Goal: Transaction & Acquisition: Purchase product/service

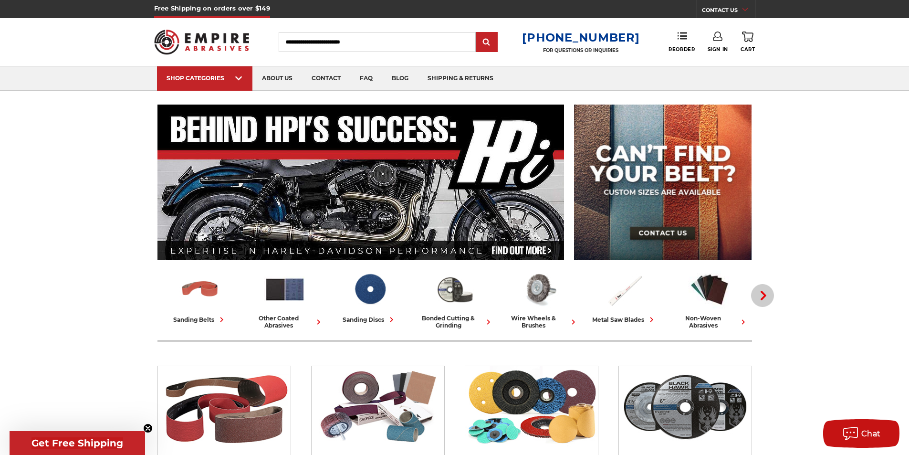
click at [764, 295] on use "button" at bounding box center [763, 296] width 6 height 10
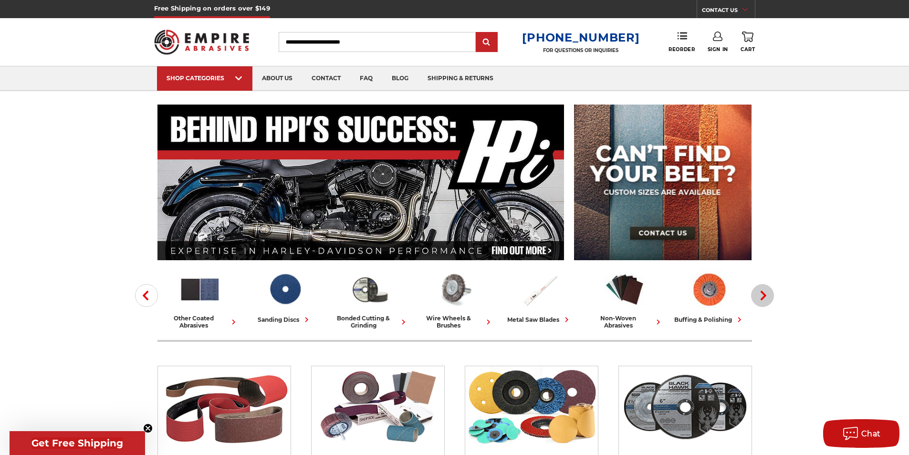
click at [765, 295] on use "button" at bounding box center [763, 296] width 6 height 10
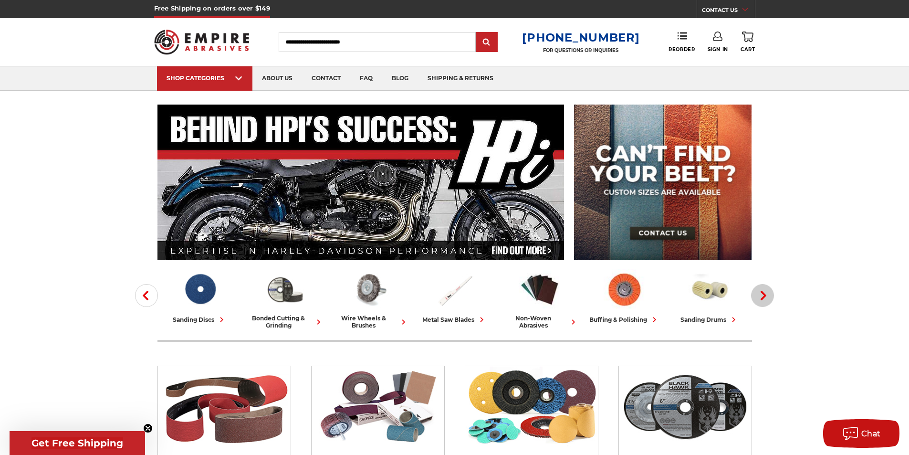
click at [765, 295] on use "button" at bounding box center [763, 296] width 6 height 10
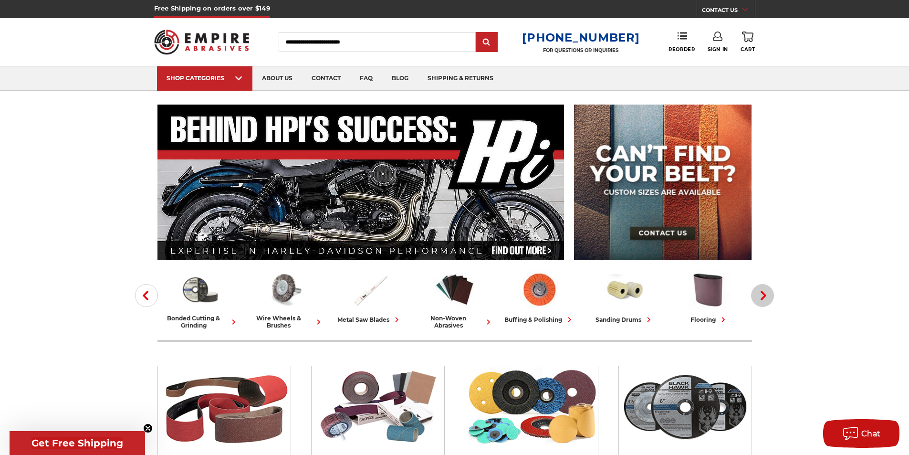
click at [765, 295] on use "button" at bounding box center [763, 296] width 6 height 10
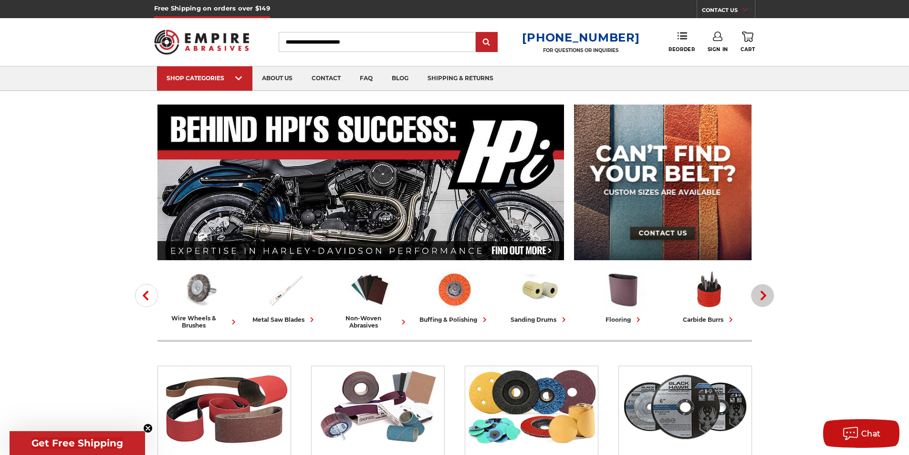
click at [765, 295] on use "button" at bounding box center [763, 296] width 6 height 10
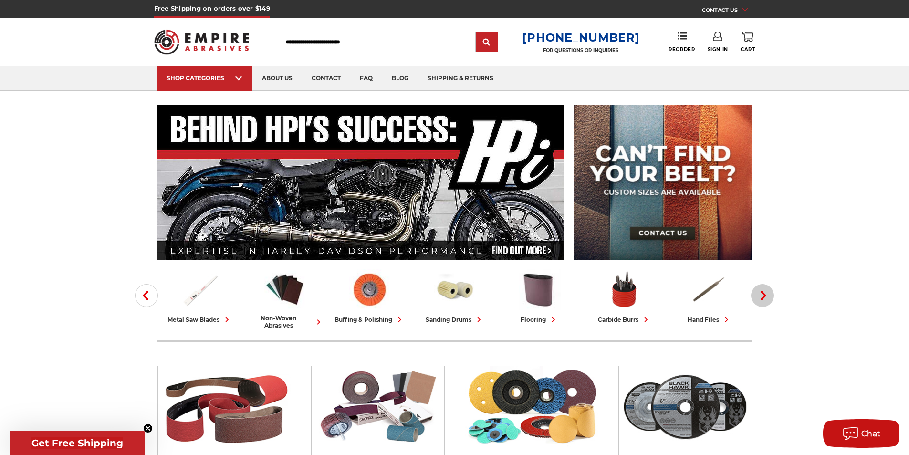
click at [765, 295] on use "button" at bounding box center [763, 296] width 6 height 10
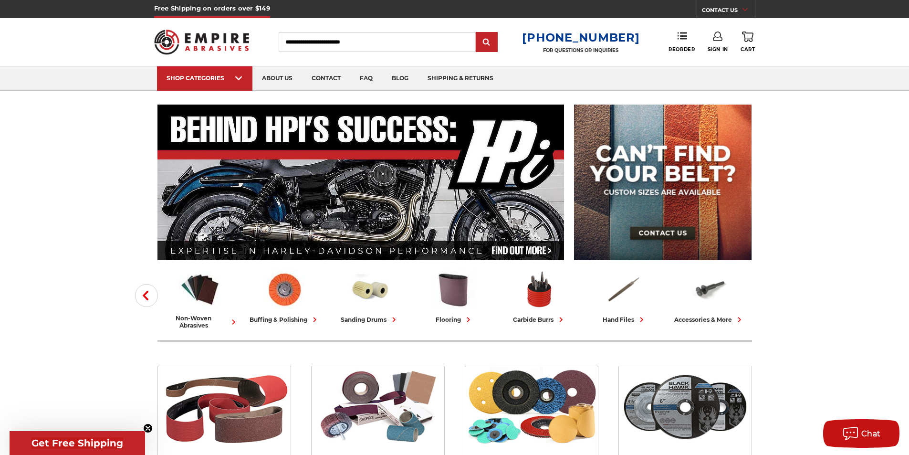
click at [707, 318] on div "accessories & more" at bounding box center [709, 319] width 70 height 10
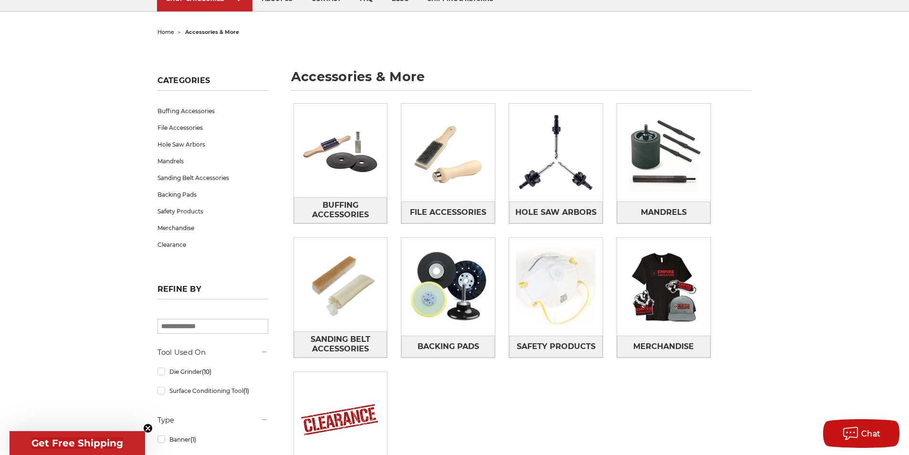
scroll to position [95, 0]
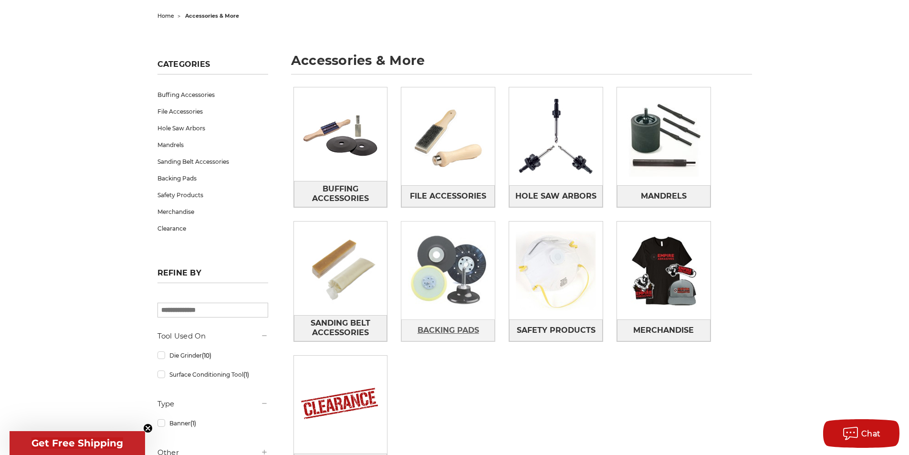
click at [449, 332] on span "Backing Pads" at bounding box center [448, 330] width 62 height 16
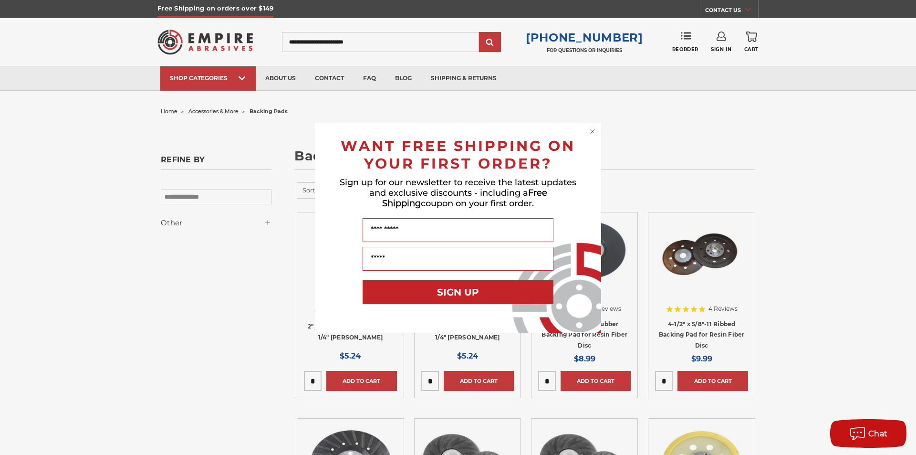
click at [592, 134] on circle "Close dialog" at bounding box center [592, 130] width 9 height 9
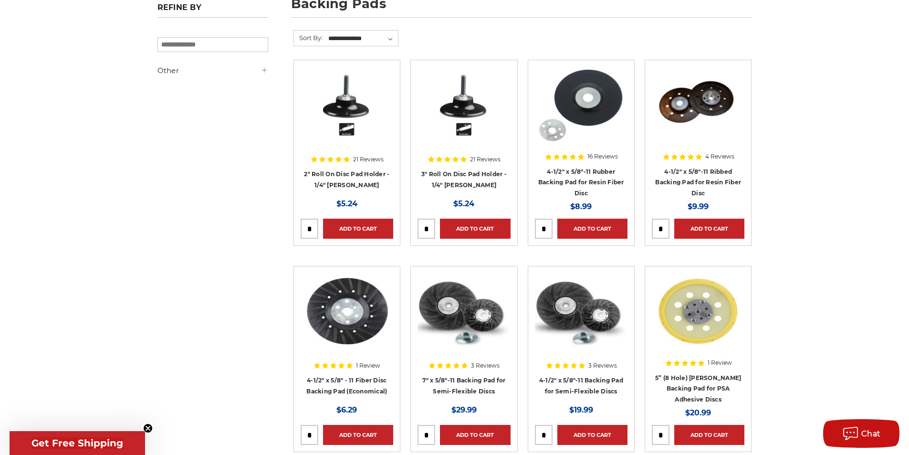
scroll to position [191, 0]
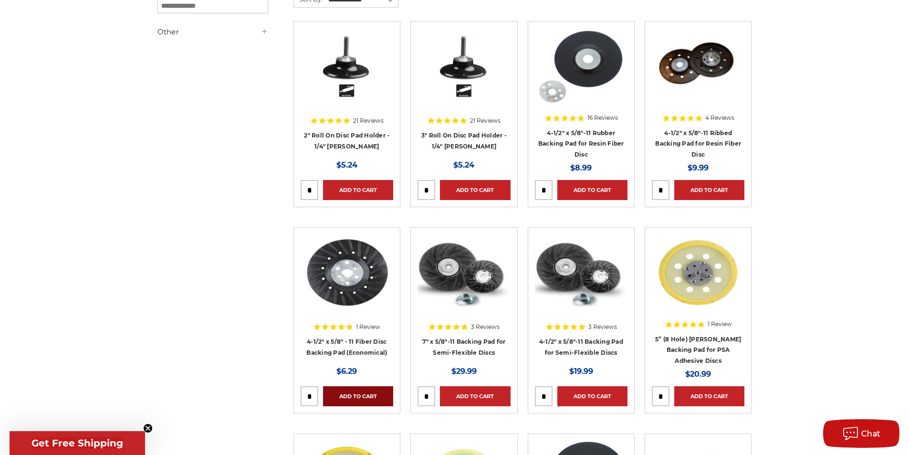
click at [352, 395] on link "Add to Cart" at bounding box center [358, 396] width 70 height 20
click at [602, 191] on link "Add to Cart" at bounding box center [592, 190] width 70 height 20
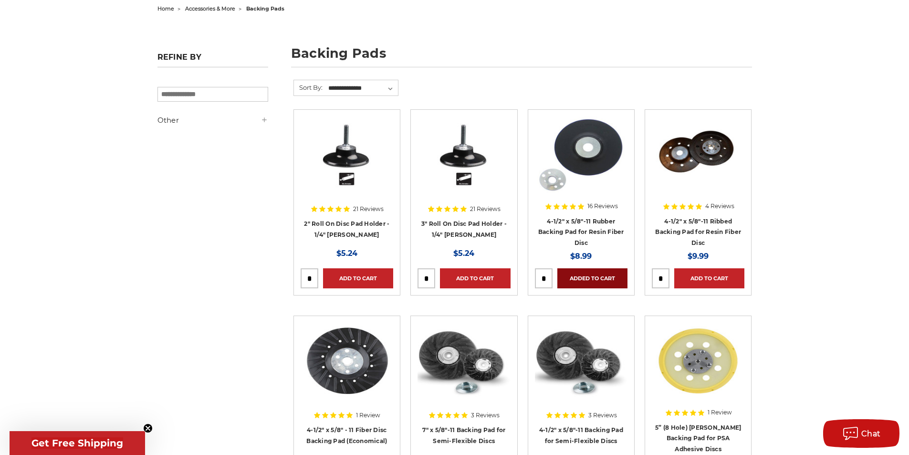
scroll to position [0, 0]
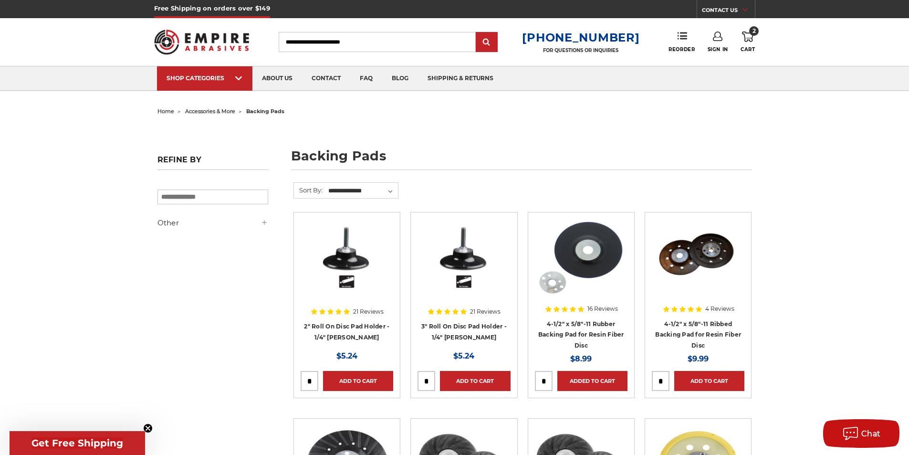
click at [335, 44] on input "Search" at bounding box center [377, 42] width 197 height 20
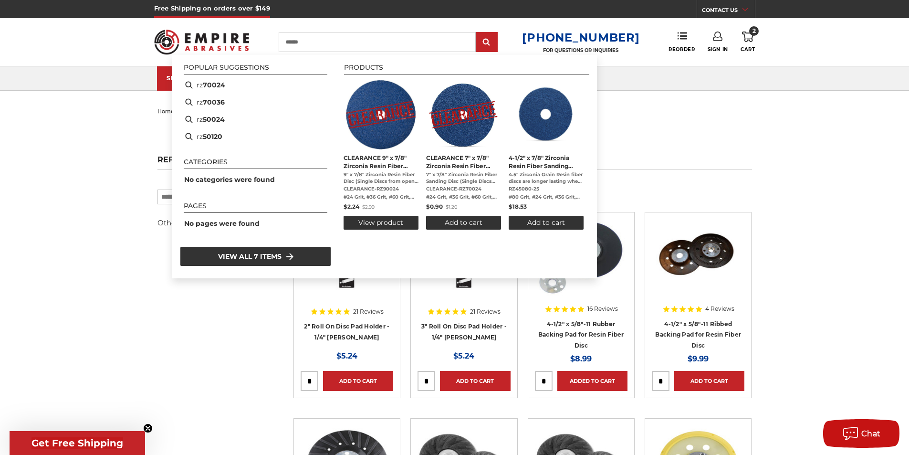
type input "*******"
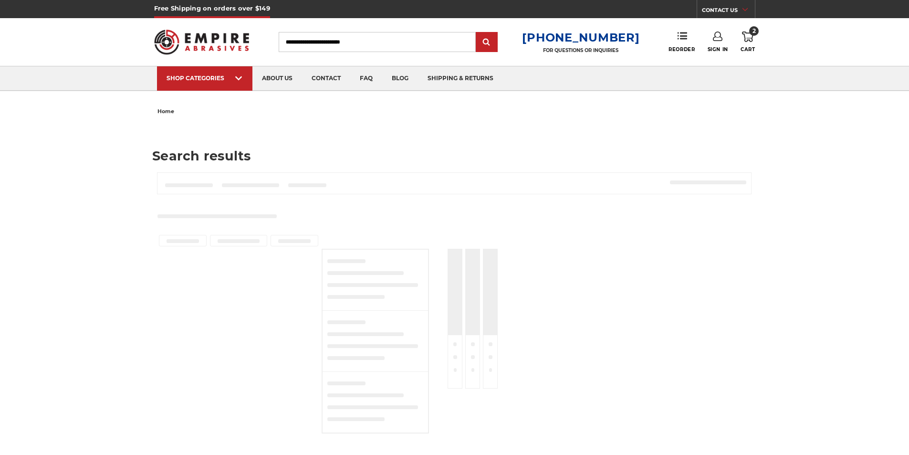
type input "*******"
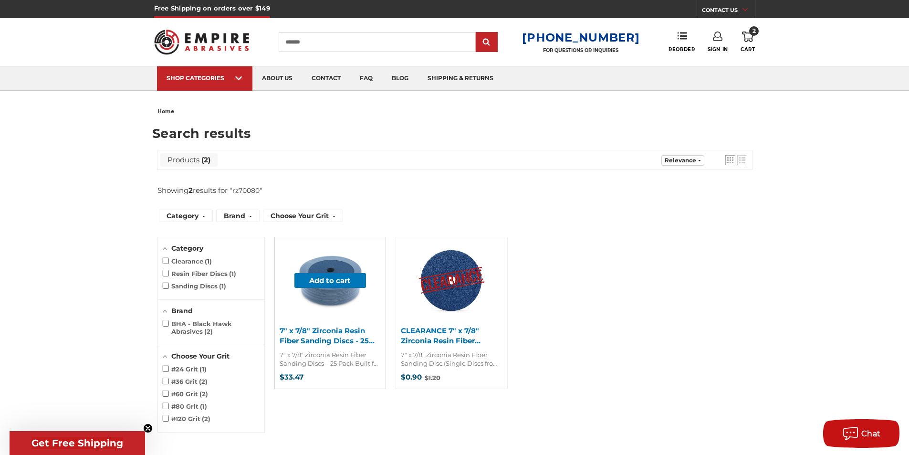
click at [312, 365] on span "7" x 7/8" Zirconia Resin Fiber Sanding Discs – 25 Pack Built for Heavy-Duty Gri…" at bounding box center [330, 358] width 101 height 17
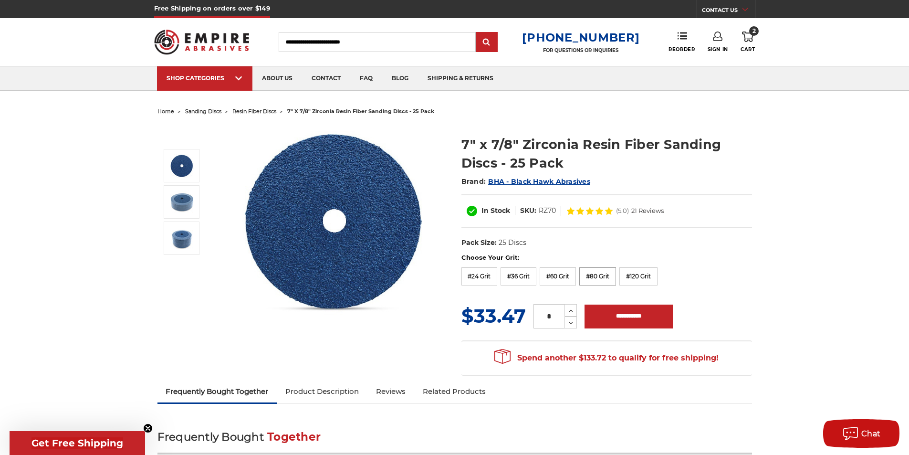
click at [598, 279] on label "#80 Grit" at bounding box center [597, 276] width 37 height 18
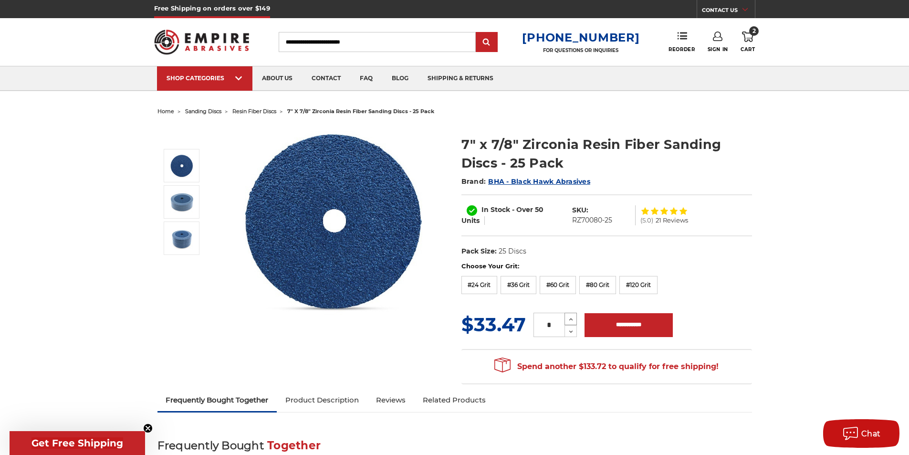
click at [568, 315] on icon at bounding box center [570, 319] width 7 height 9
type input "*"
click at [610, 330] on input "**********" at bounding box center [628, 325] width 88 height 24
type input "**********"
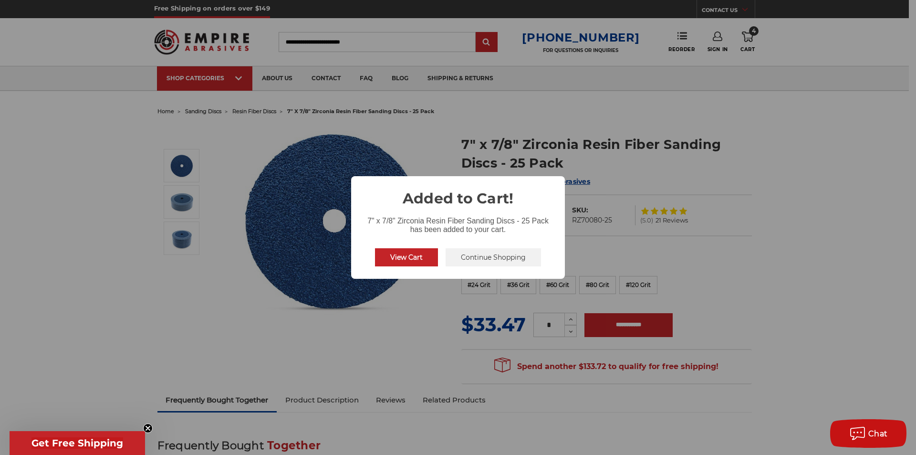
click at [394, 257] on button "View Cart" at bounding box center [406, 257] width 63 height 18
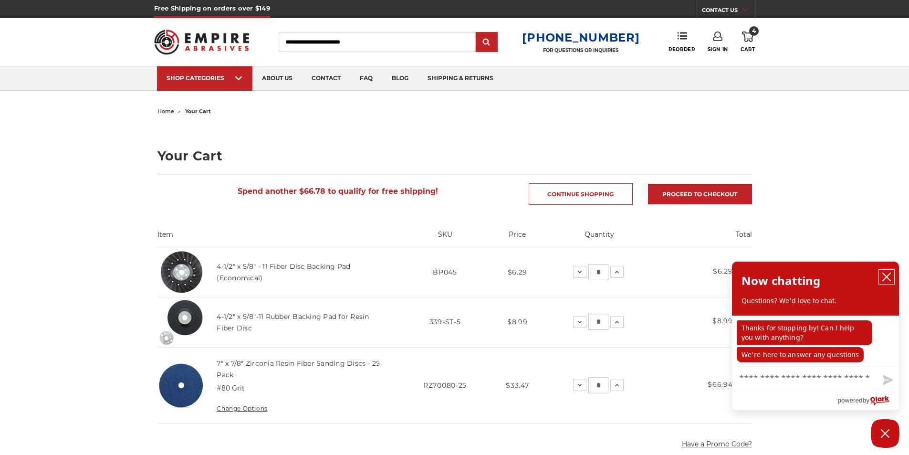
drag, startPoint x: 886, startPoint y: 277, endPoint x: 879, endPoint y: 283, distance: 9.1
click at [886, 276] on icon "close chatbox" at bounding box center [886, 277] width 8 height 8
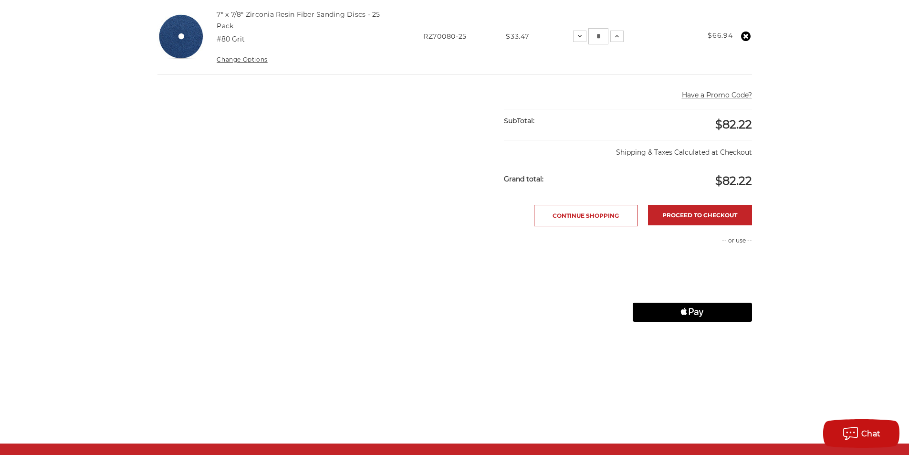
scroll to position [382, 0]
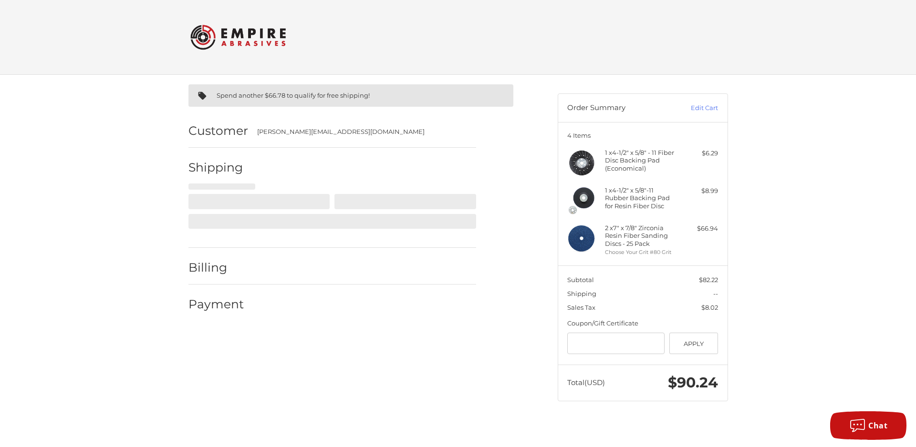
select select "**"
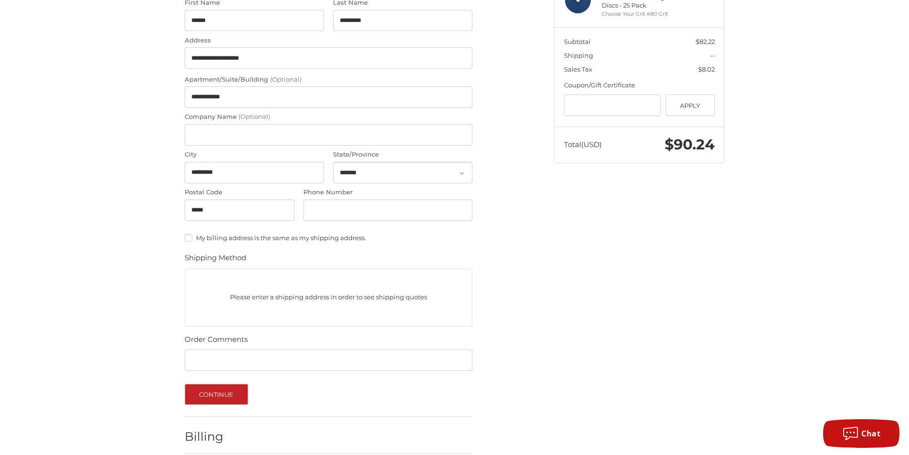
scroll to position [282, 0]
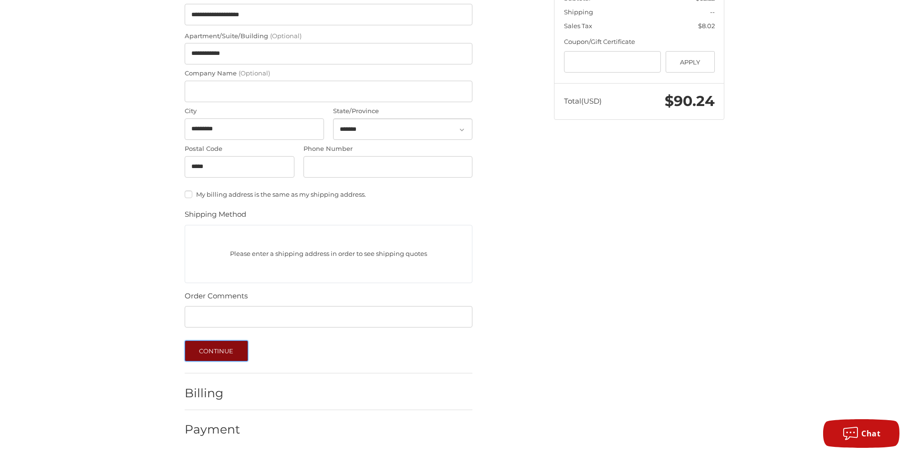
click at [224, 343] on button "Continue" at bounding box center [216, 350] width 63 height 21
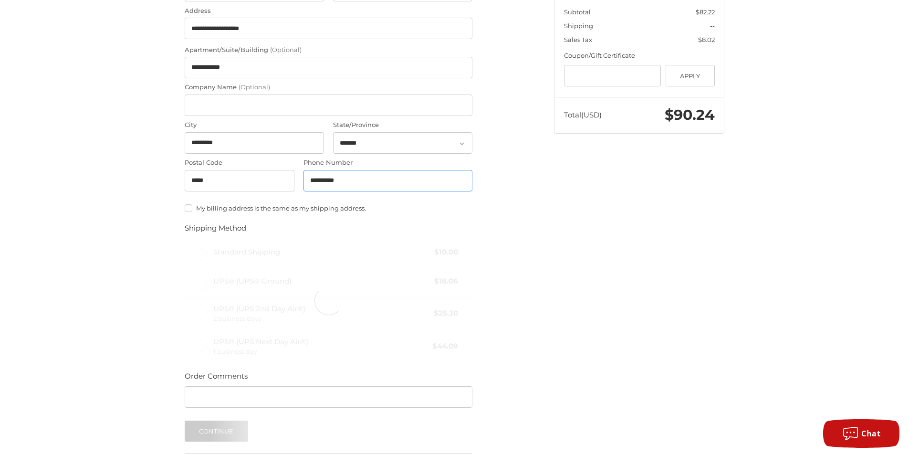
scroll to position [348, 0]
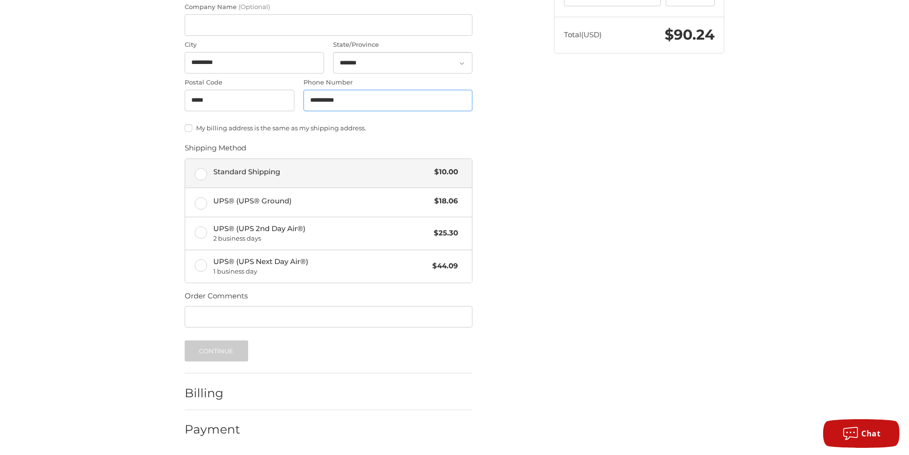
type input "**********"
click at [196, 174] on label "Standard Shipping $10.00" at bounding box center [328, 173] width 287 height 29
click at [207, 352] on button "Continue" at bounding box center [216, 350] width 63 height 21
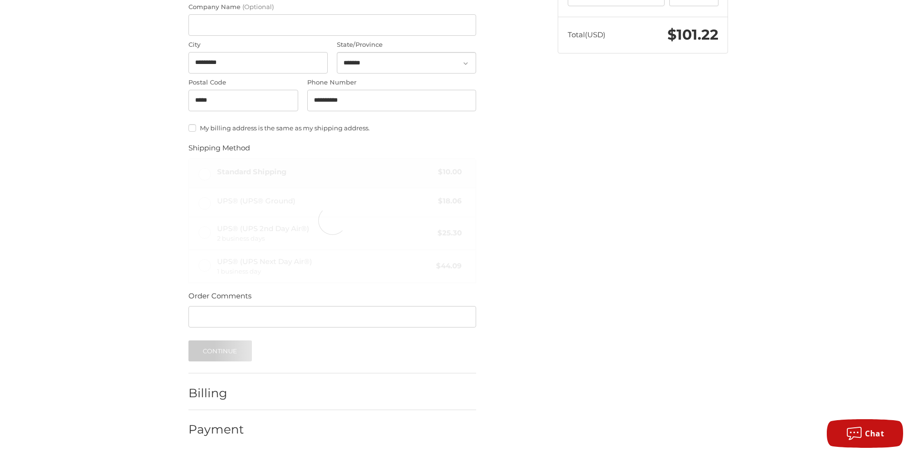
scroll to position [0, 0]
